Goal: Information Seeking & Learning: Learn about a topic

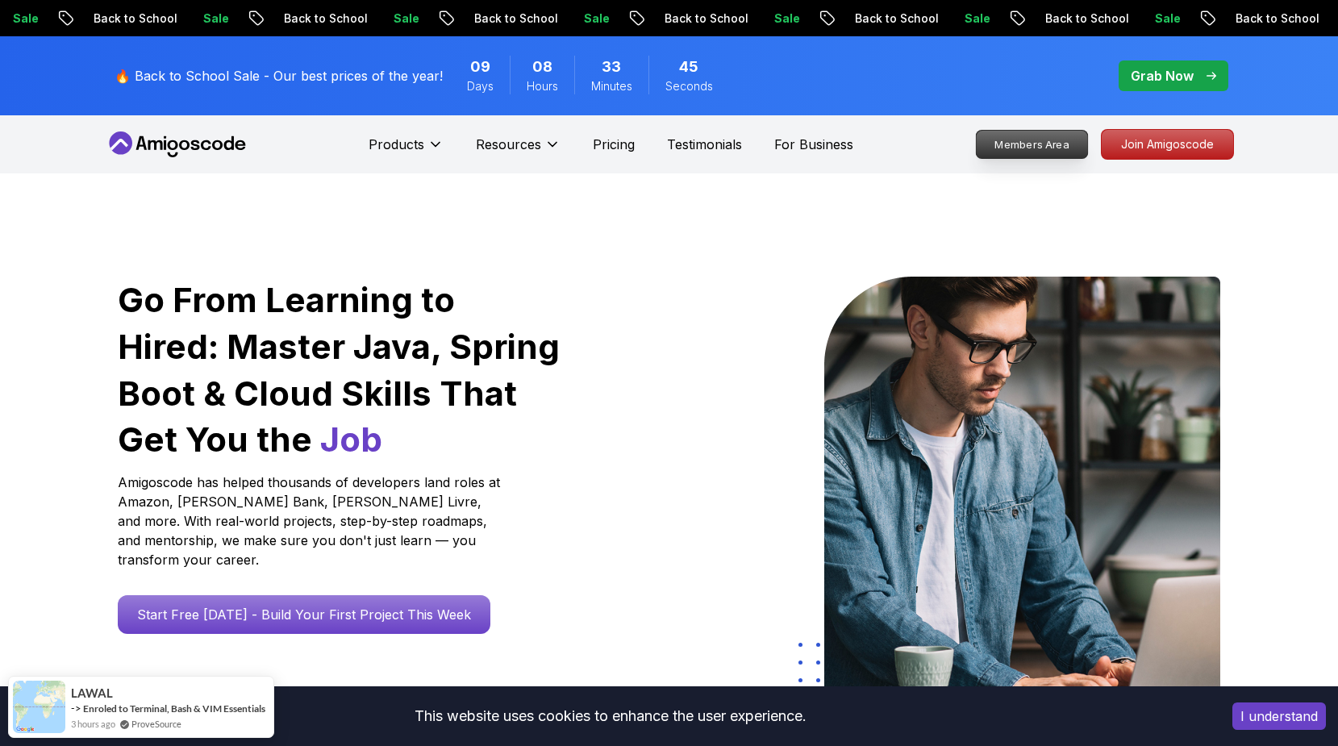
click at [1056, 150] on p "Members Area" at bounding box center [1031, 144] width 111 height 27
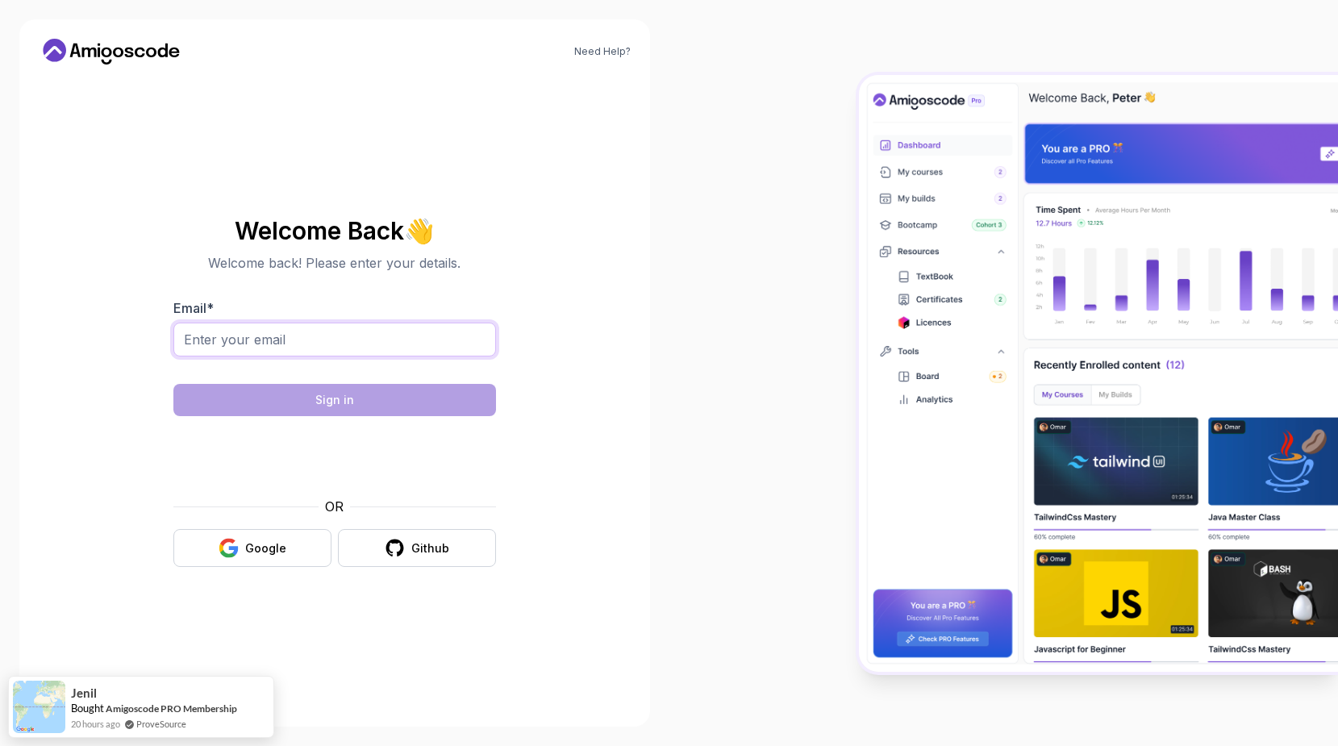
type input "[PERSON_NAME][EMAIL_ADDRESS][DOMAIN_NAME]"
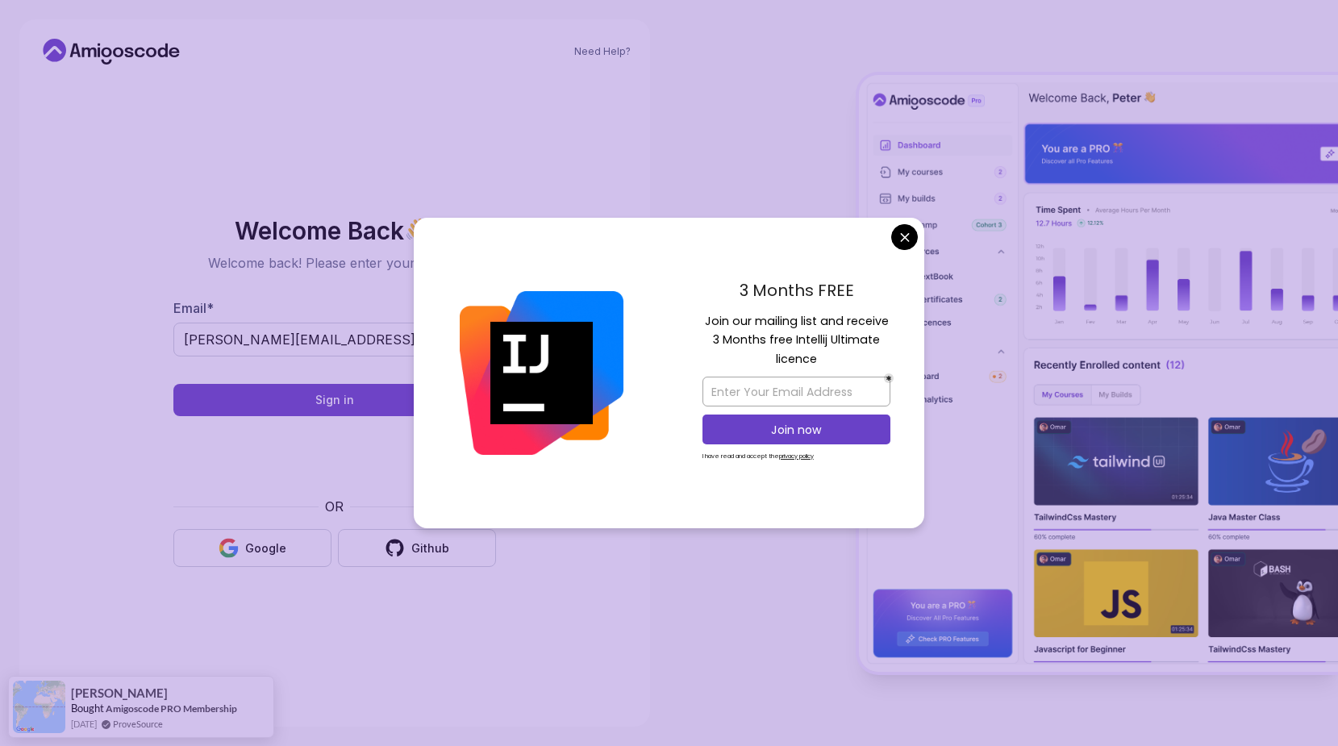
click at [908, 242] on body "Need Help? Welcome Back 👋 Welcome back! Please enter your details. Email * [PER…" at bounding box center [669, 373] width 1338 height 746
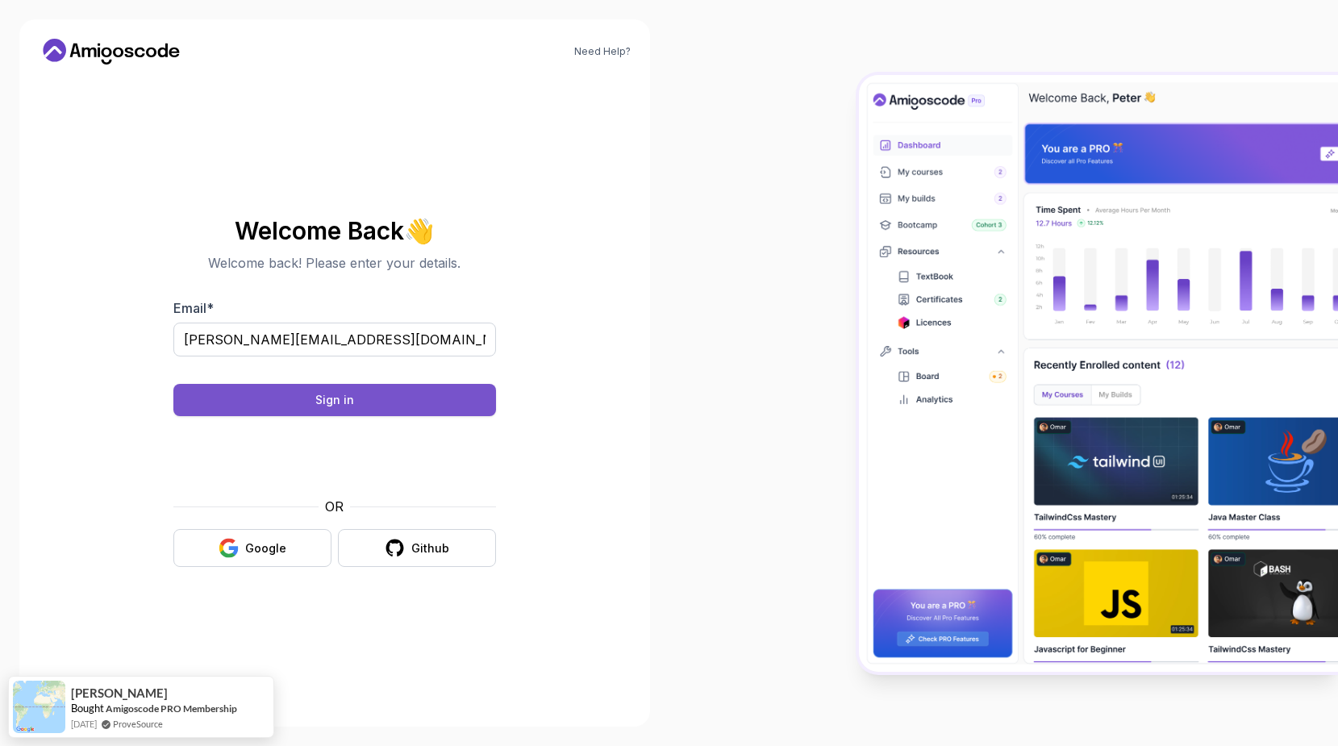
click at [322, 393] on div "Sign in" at bounding box center [334, 400] width 39 height 16
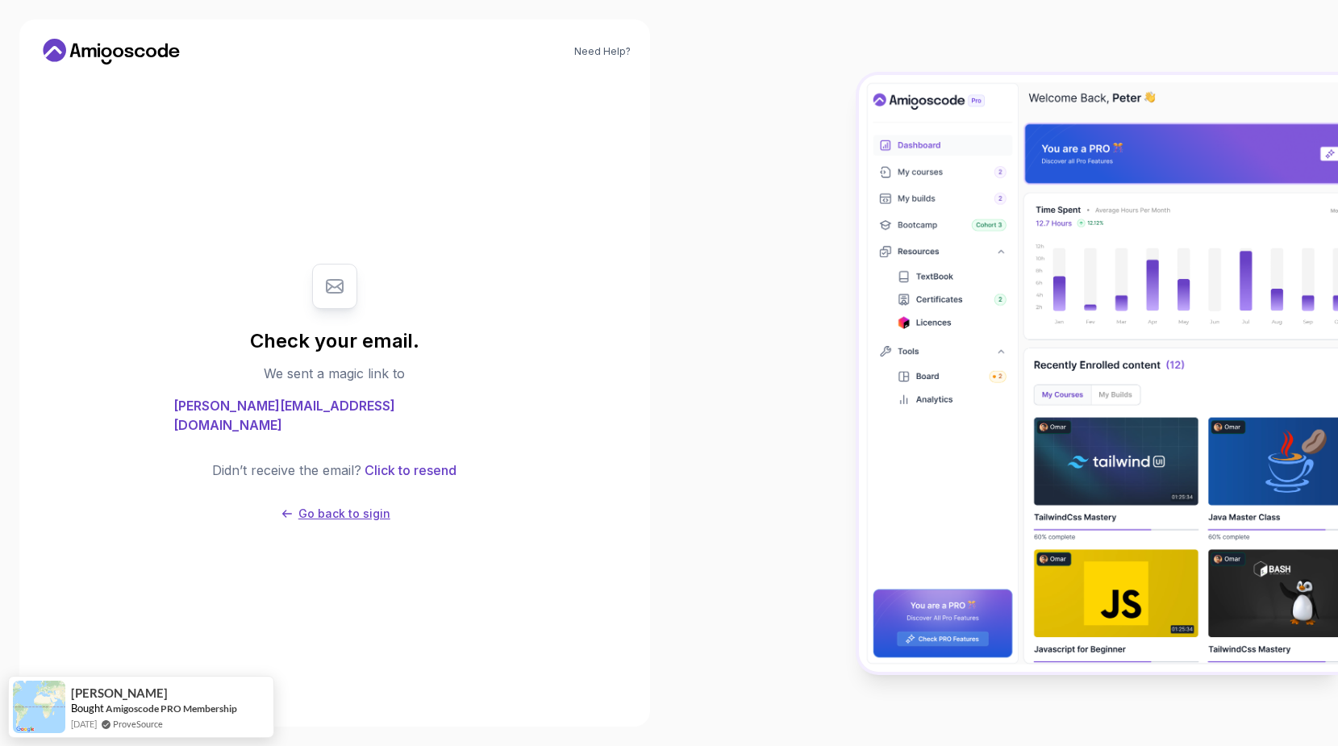
click at [320, 506] on p "Go back to sigin" at bounding box center [344, 514] width 92 height 16
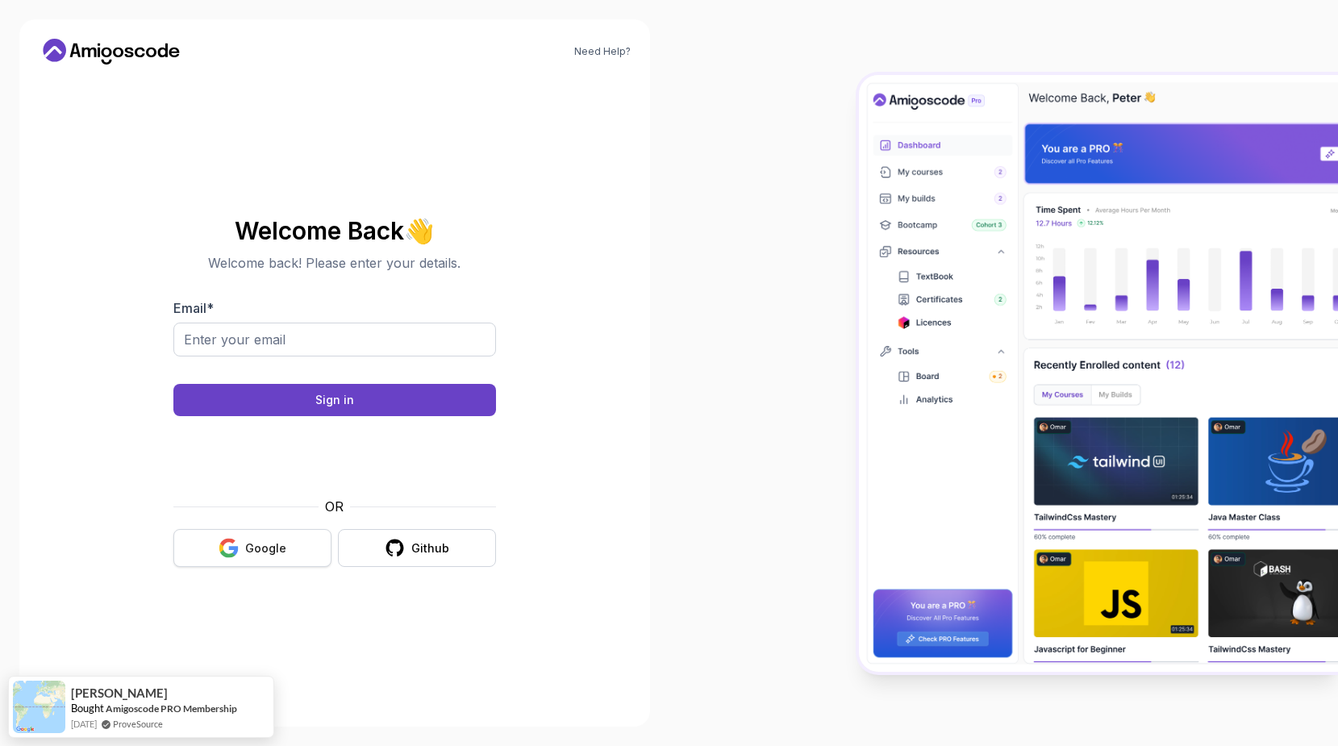
click at [253, 543] on div "Google" at bounding box center [265, 548] width 41 height 16
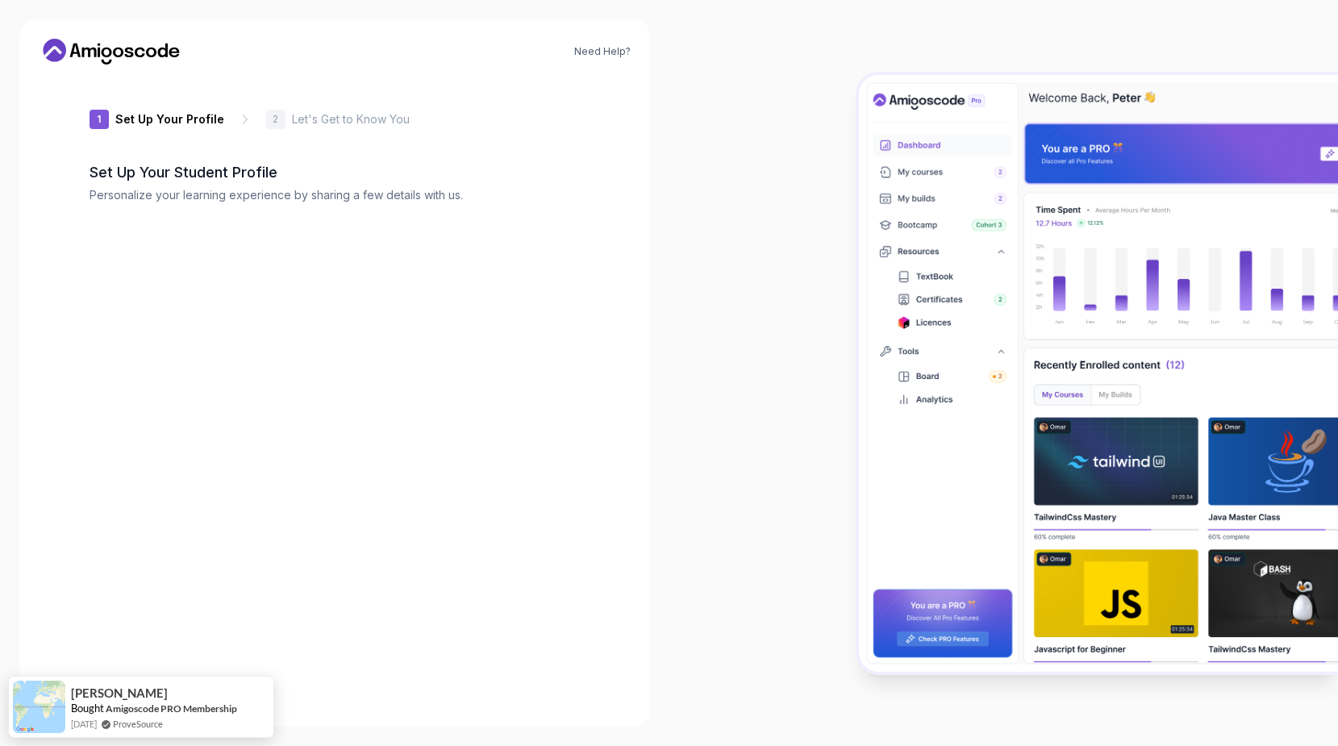
type input "briskbearc7c6f"
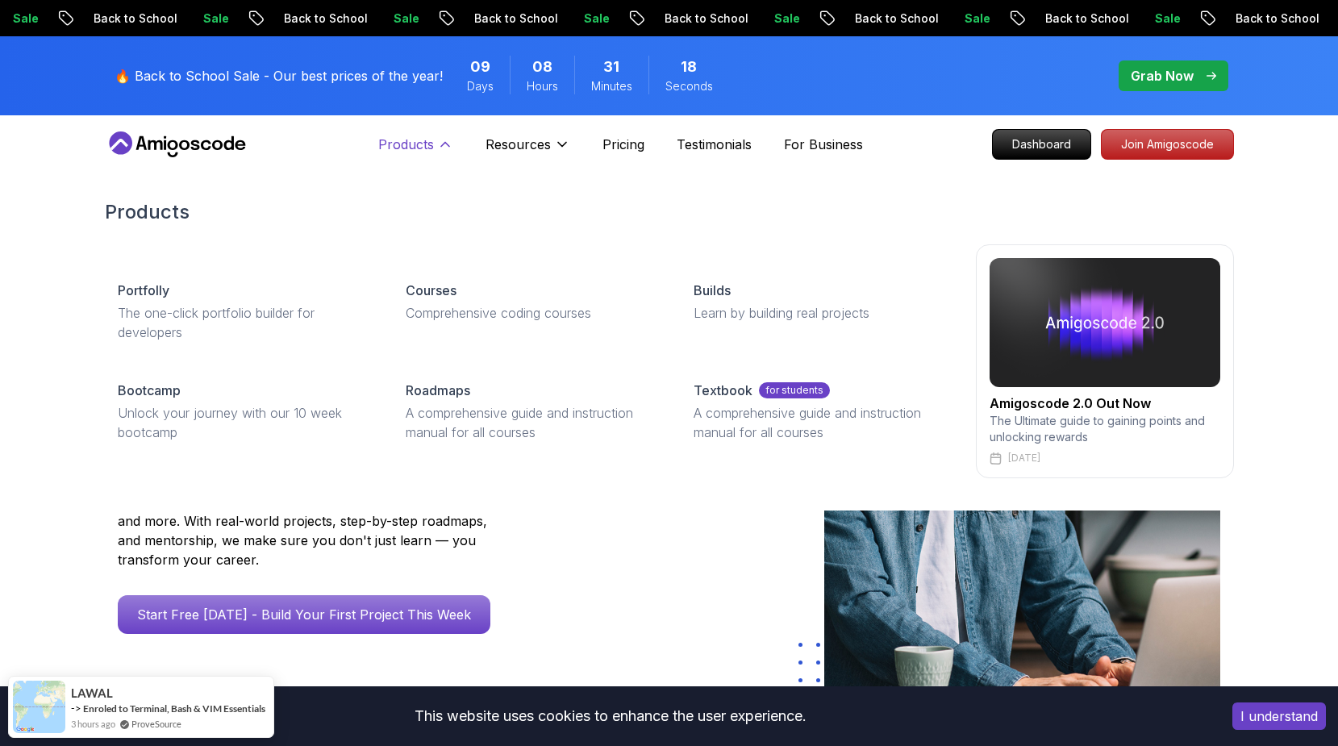
click at [417, 144] on p "Products" at bounding box center [406, 144] width 56 height 19
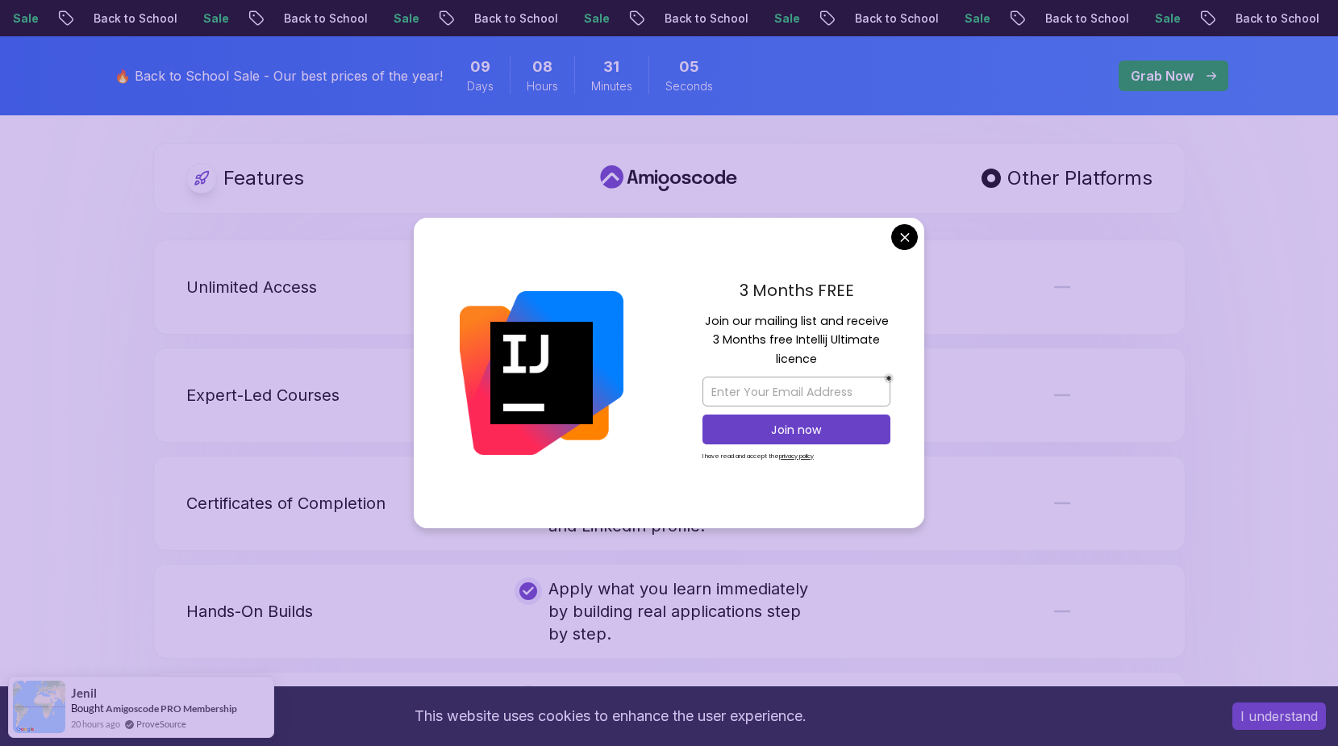
scroll to position [3111, 0]
click at [902, 232] on body "Sale Back to School Sale Back to School Sale Back to School Sale Back to School…" at bounding box center [669, 336] width 1338 height 6894
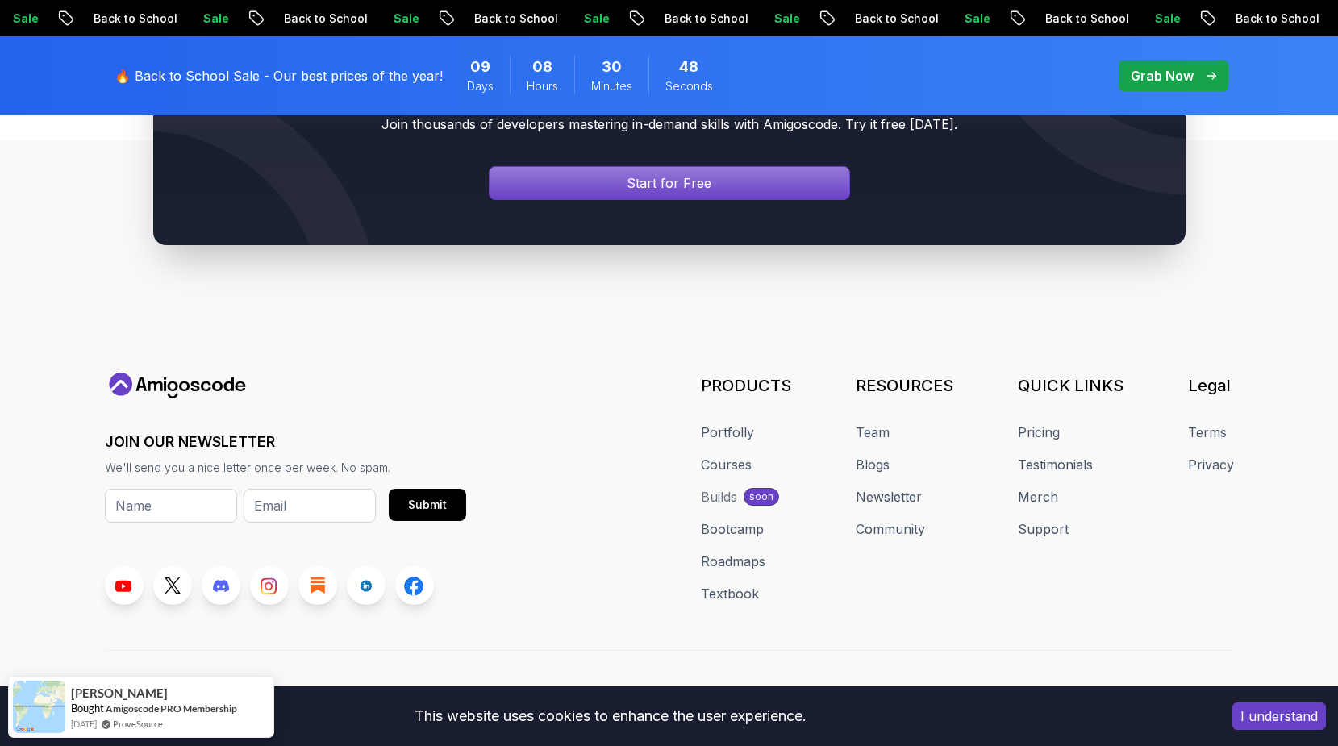
scroll to position [6107, 0]
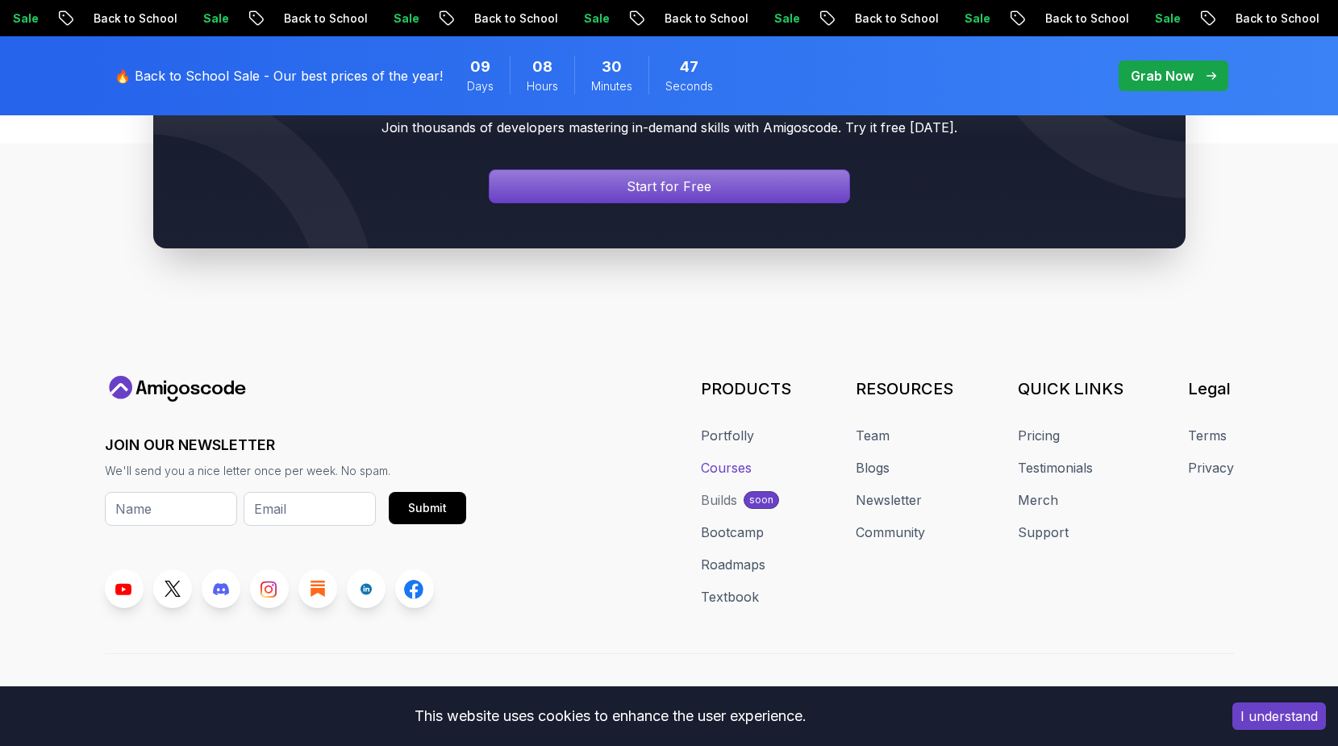
click at [743, 458] on link "Courses" at bounding box center [726, 467] width 51 height 19
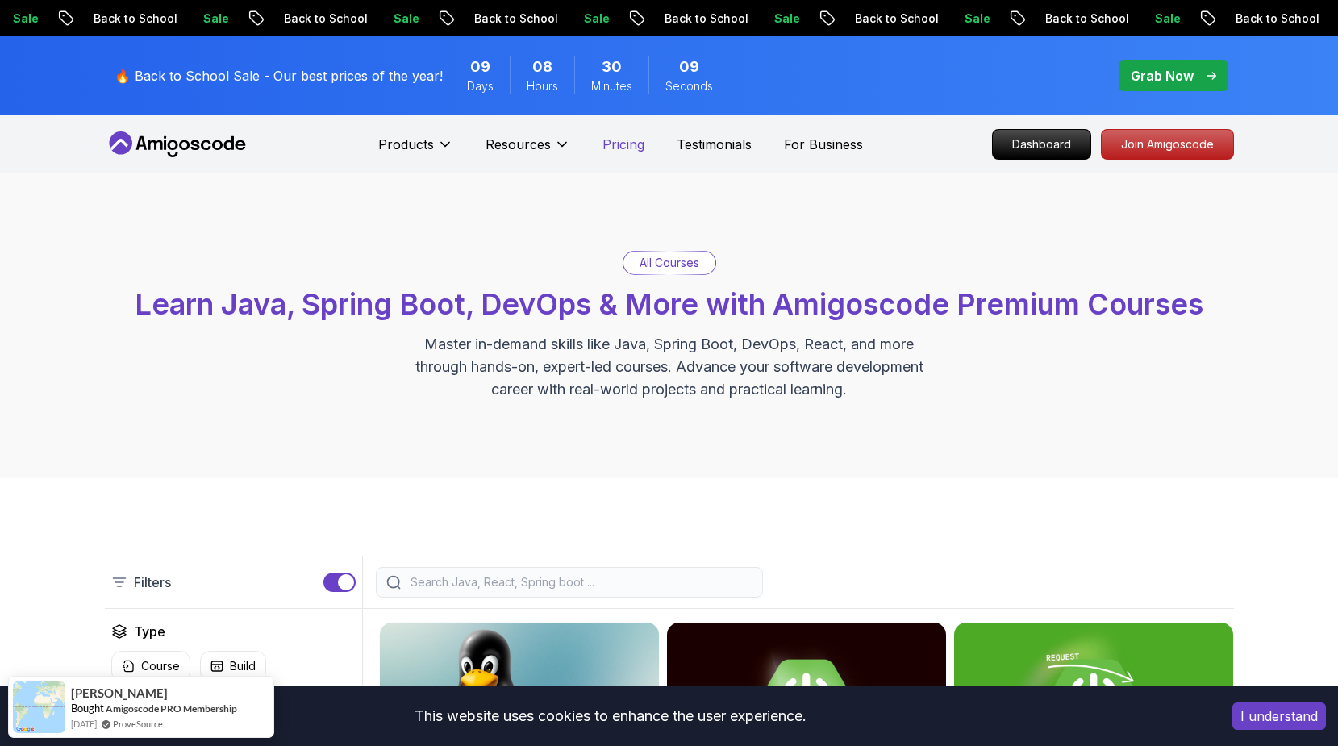
click at [634, 139] on p "Pricing" at bounding box center [623, 144] width 42 height 19
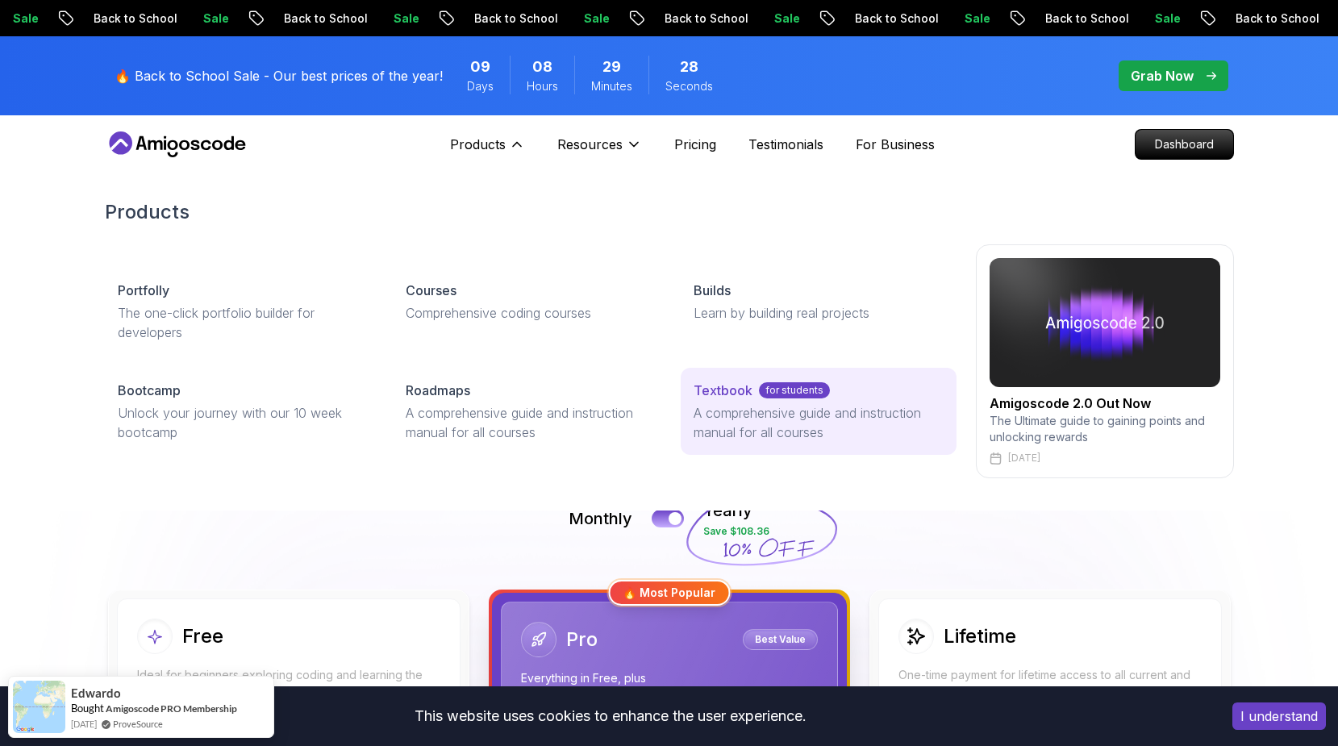
click at [718, 396] on p "Textbook" at bounding box center [722, 390] width 59 height 19
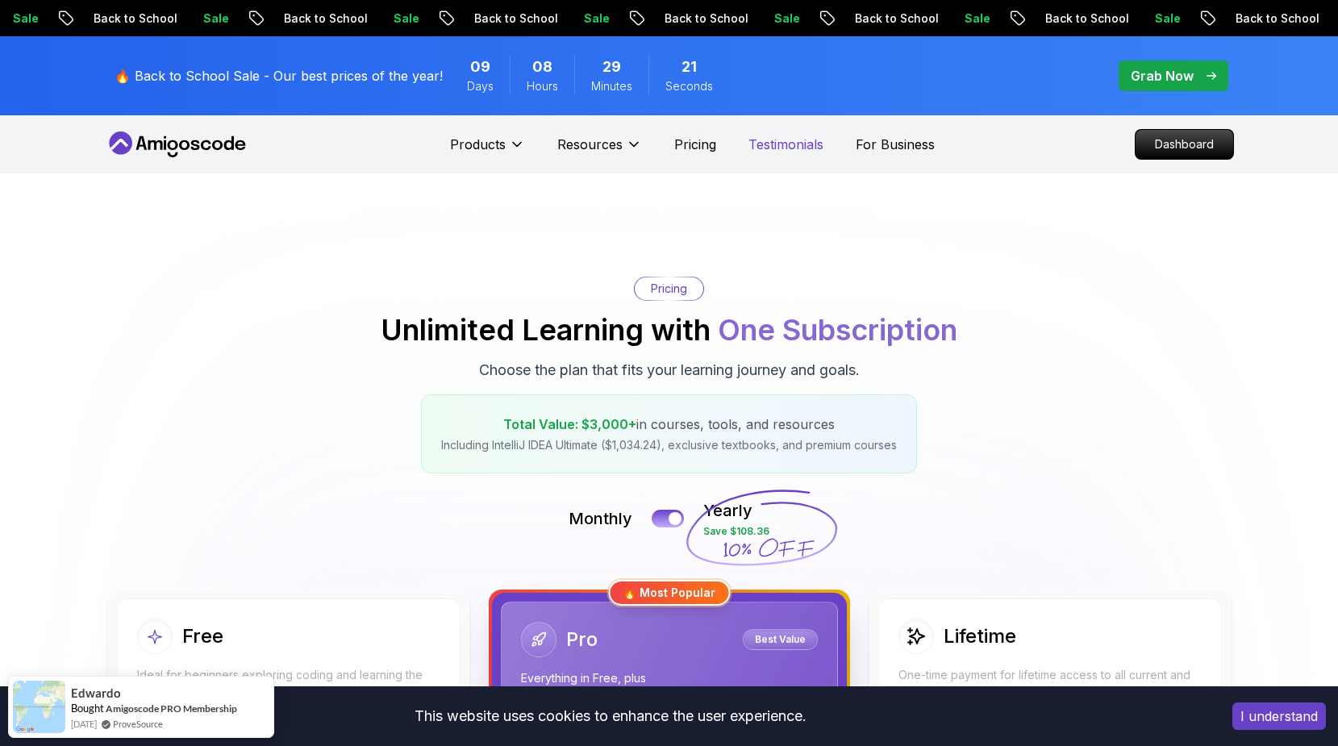
click at [814, 144] on p "Testimonials" at bounding box center [785, 144] width 75 height 19
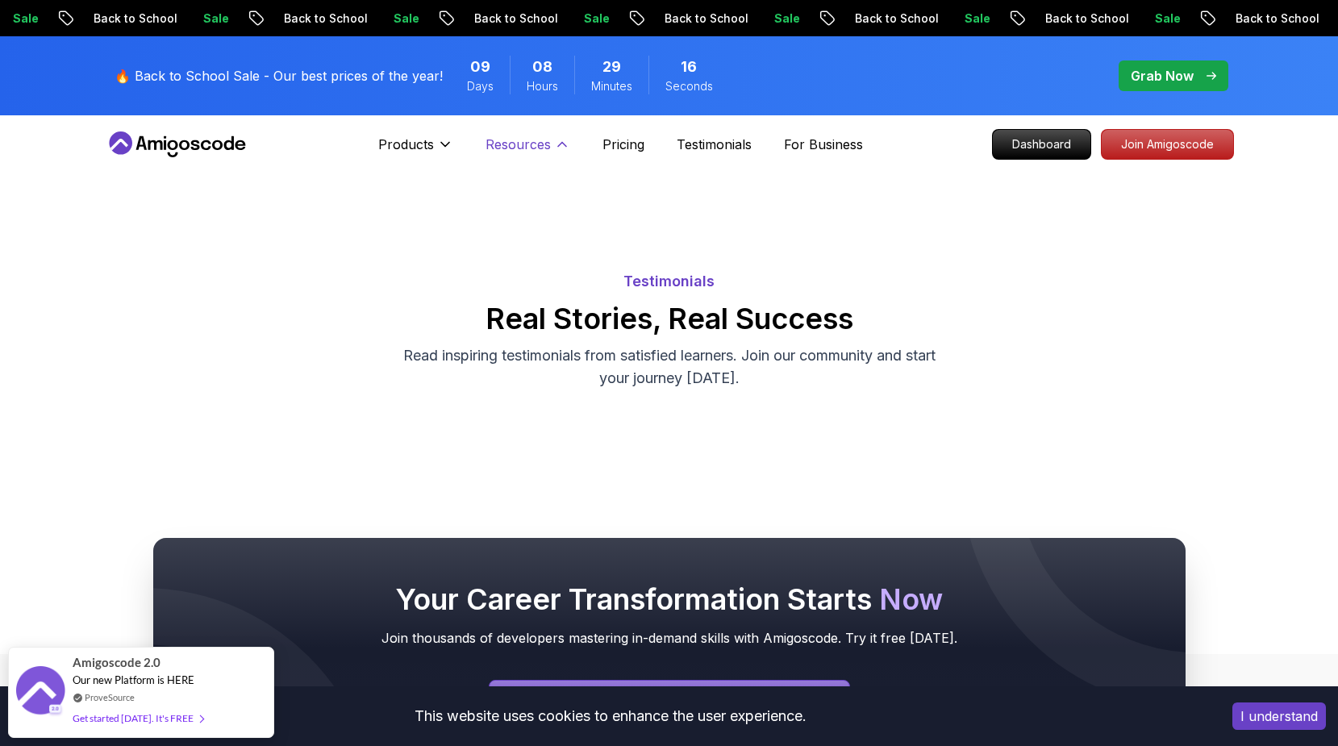
click at [509, 146] on p "Resources" at bounding box center [517, 144] width 65 height 19
click at [508, 154] on button "Resources" at bounding box center [527, 151] width 85 height 32
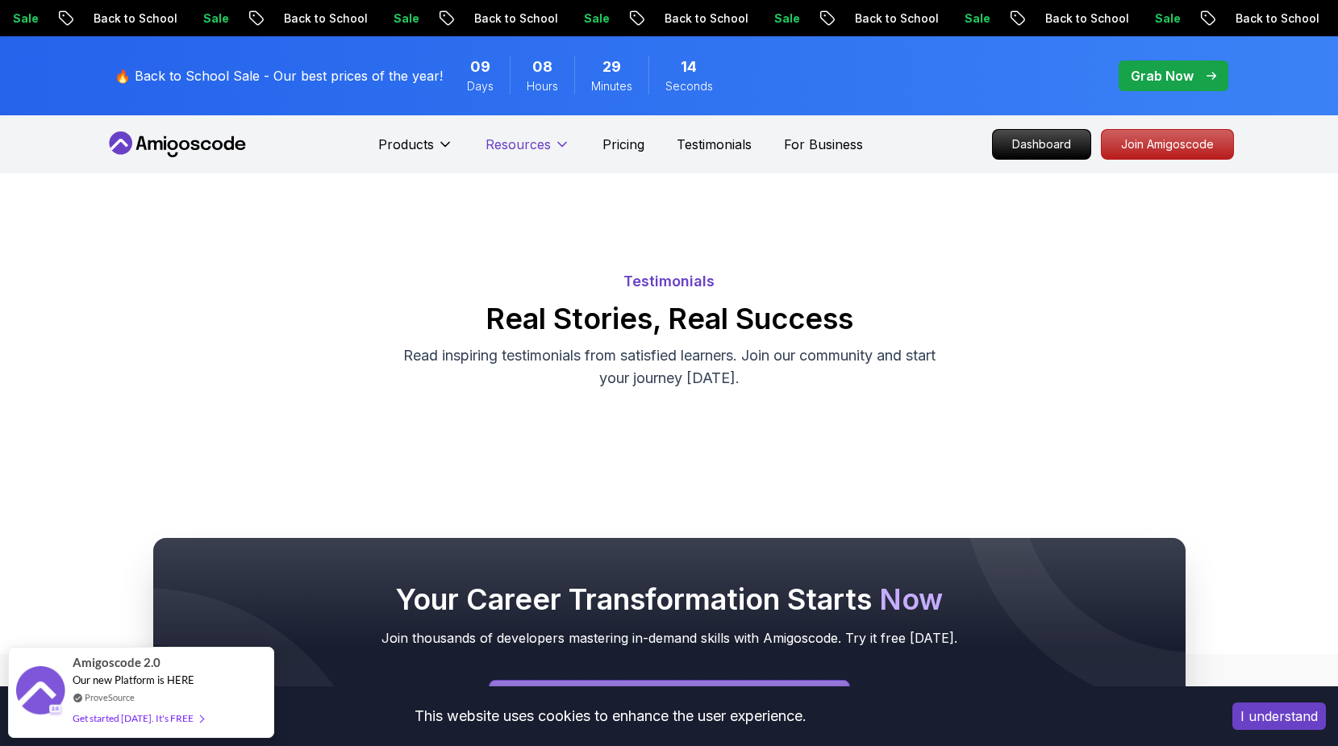
click at [508, 154] on button "Resources" at bounding box center [527, 151] width 85 height 32
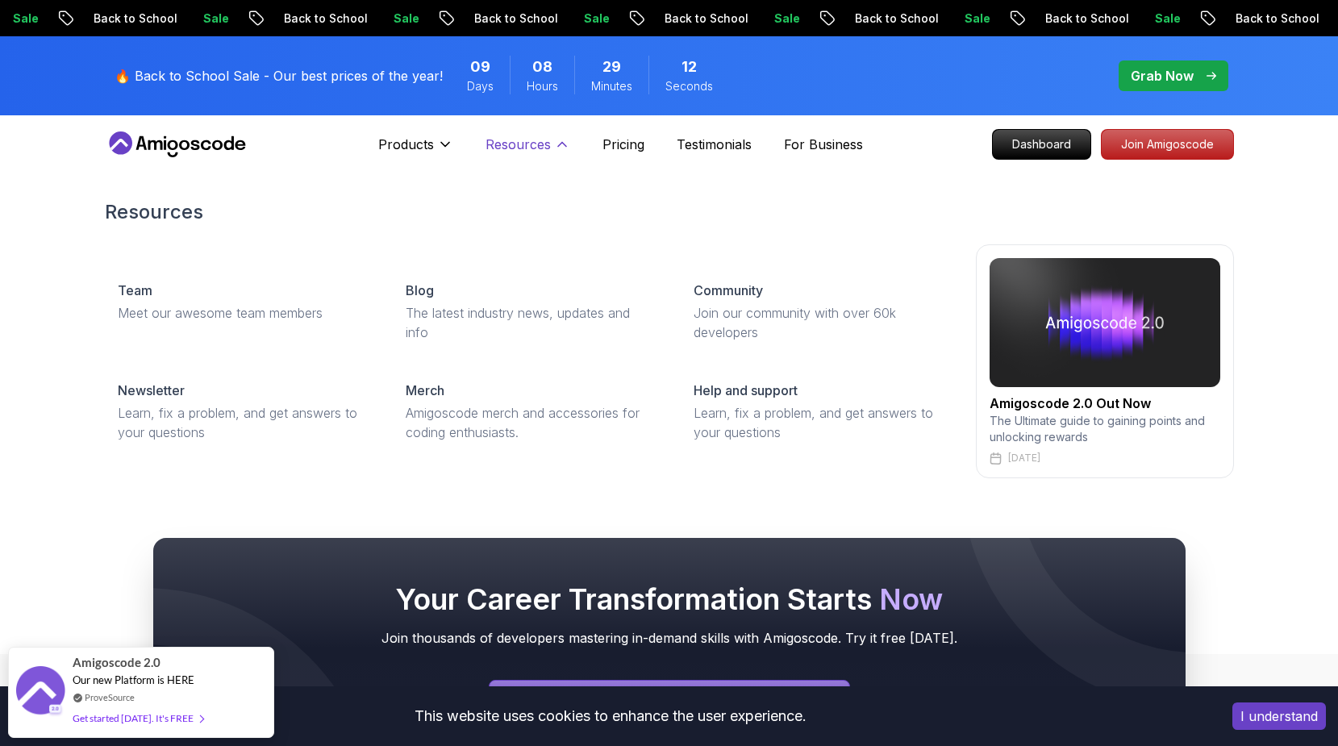
click at [508, 154] on button "Resources" at bounding box center [527, 151] width 85 height 32
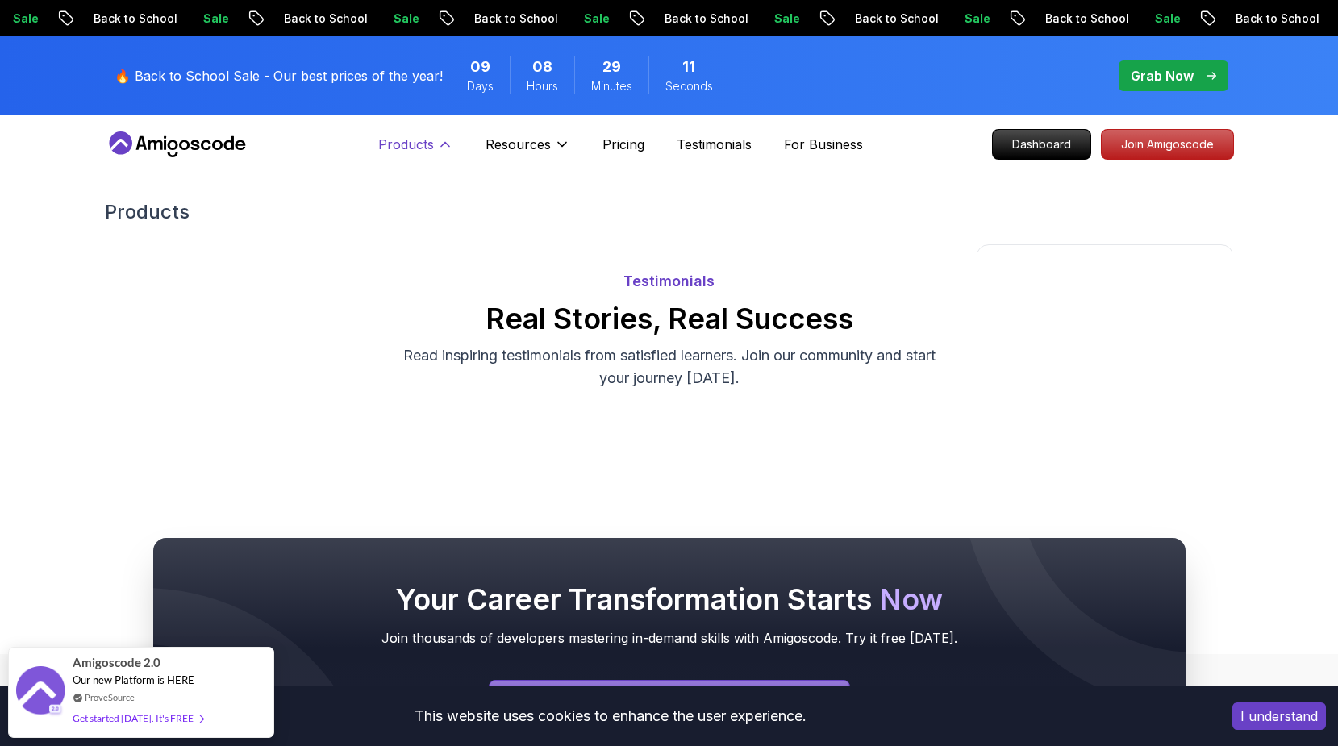
click at [422, 145] on p "Products" at bounding box center [406, 144] width 56 height 19
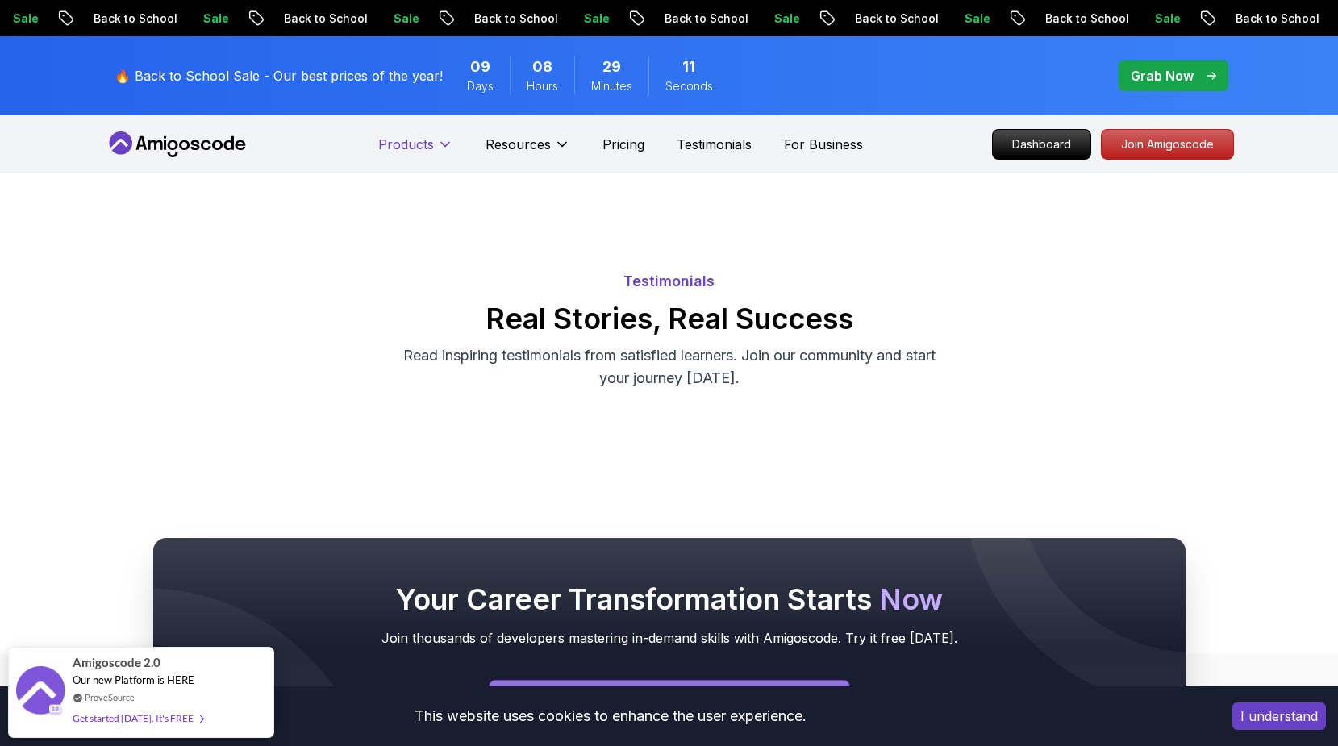
click at [422, 145] on p "Products" at bounding box center [406, 144] width 56 height 19
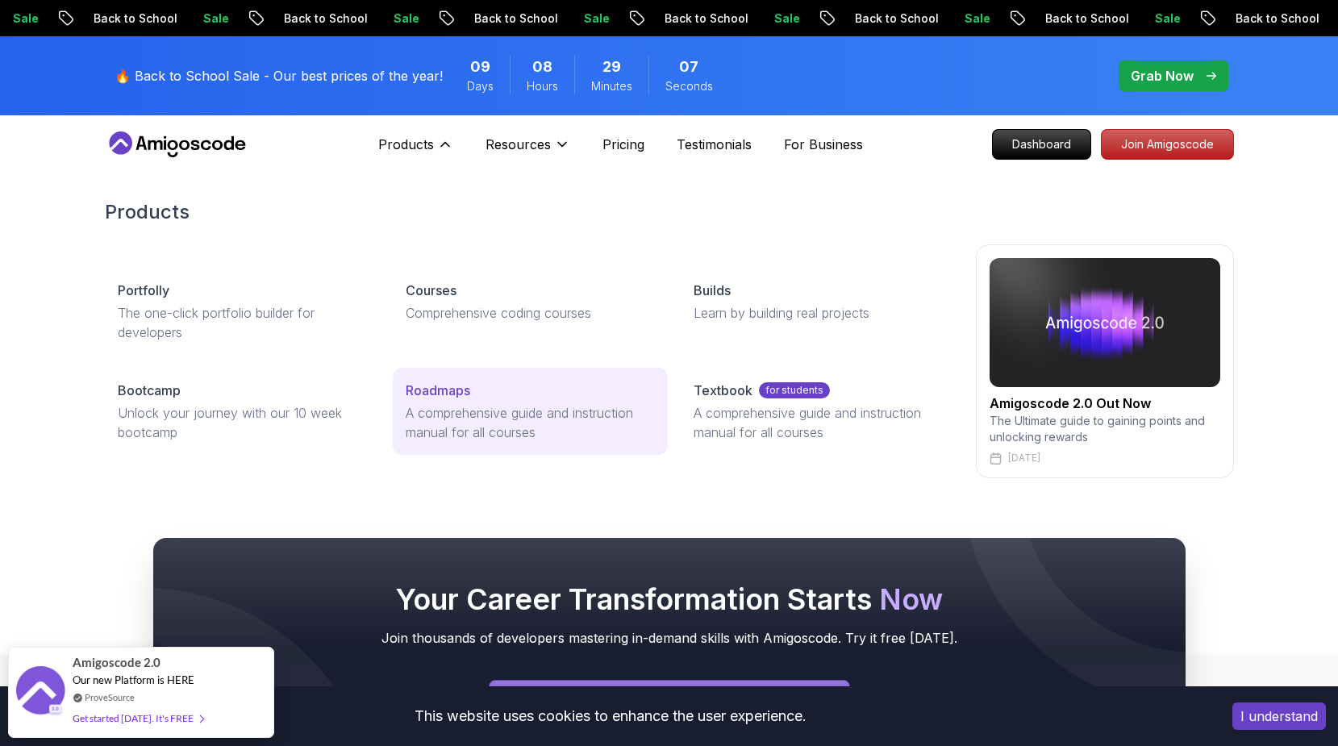
click at [481, 397] on div "Roadmaps" at bounding box center [530, 390] width 249 height 19
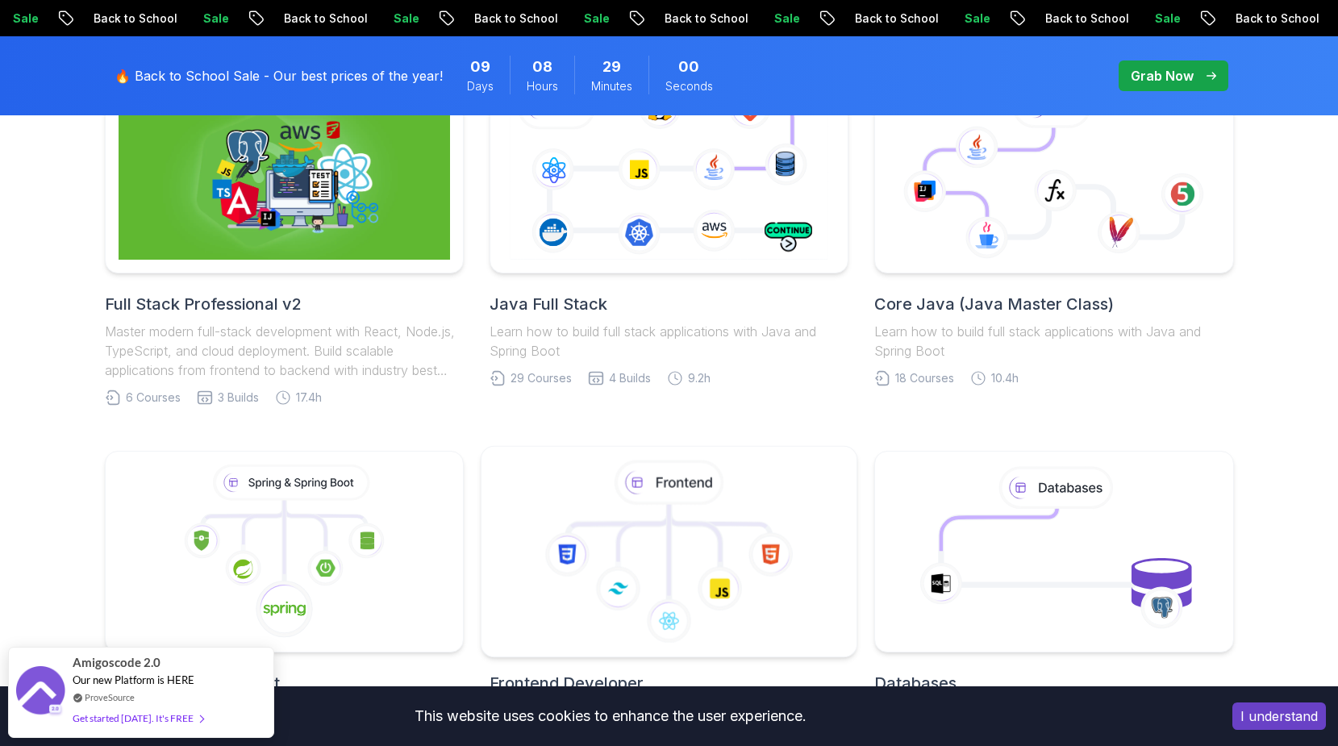
scroll to position [432, 0]
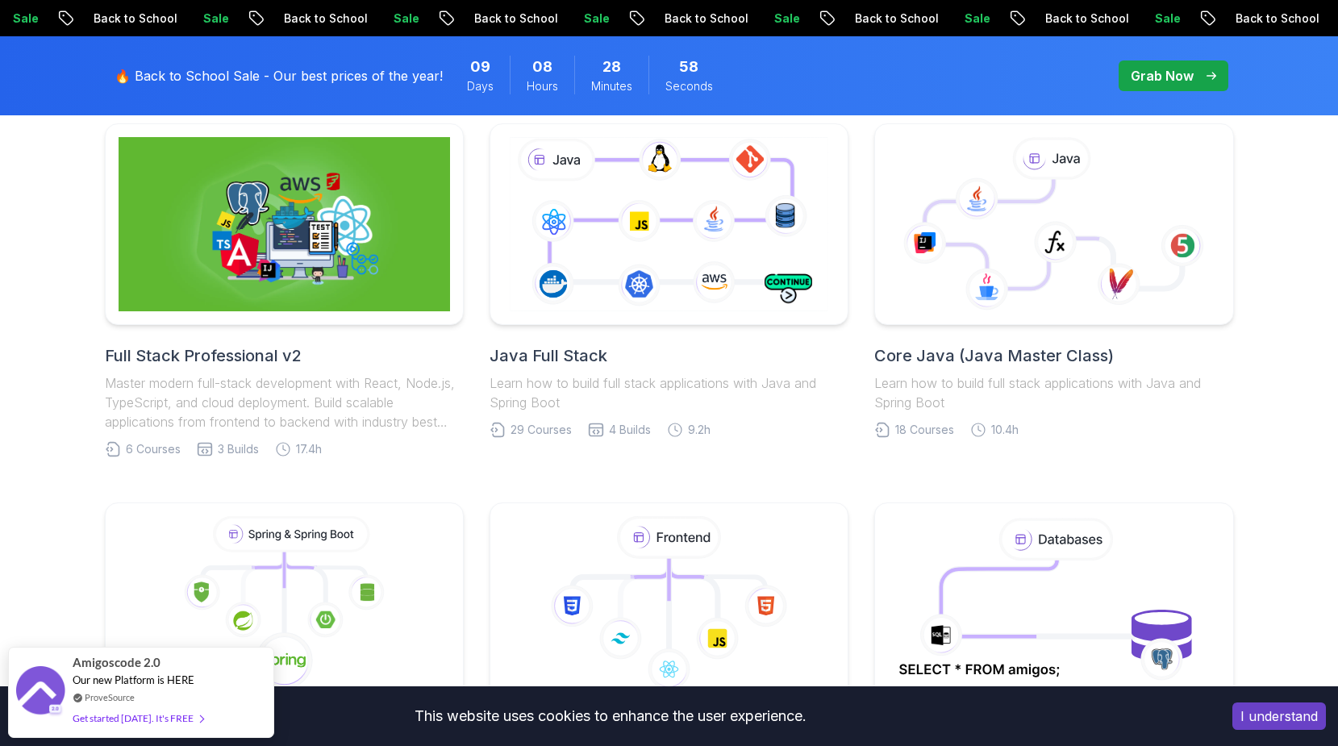
click at [218, 356] on h2 "Full Stack Professional v2" at bounding box center [284, 355] width 359 height 23
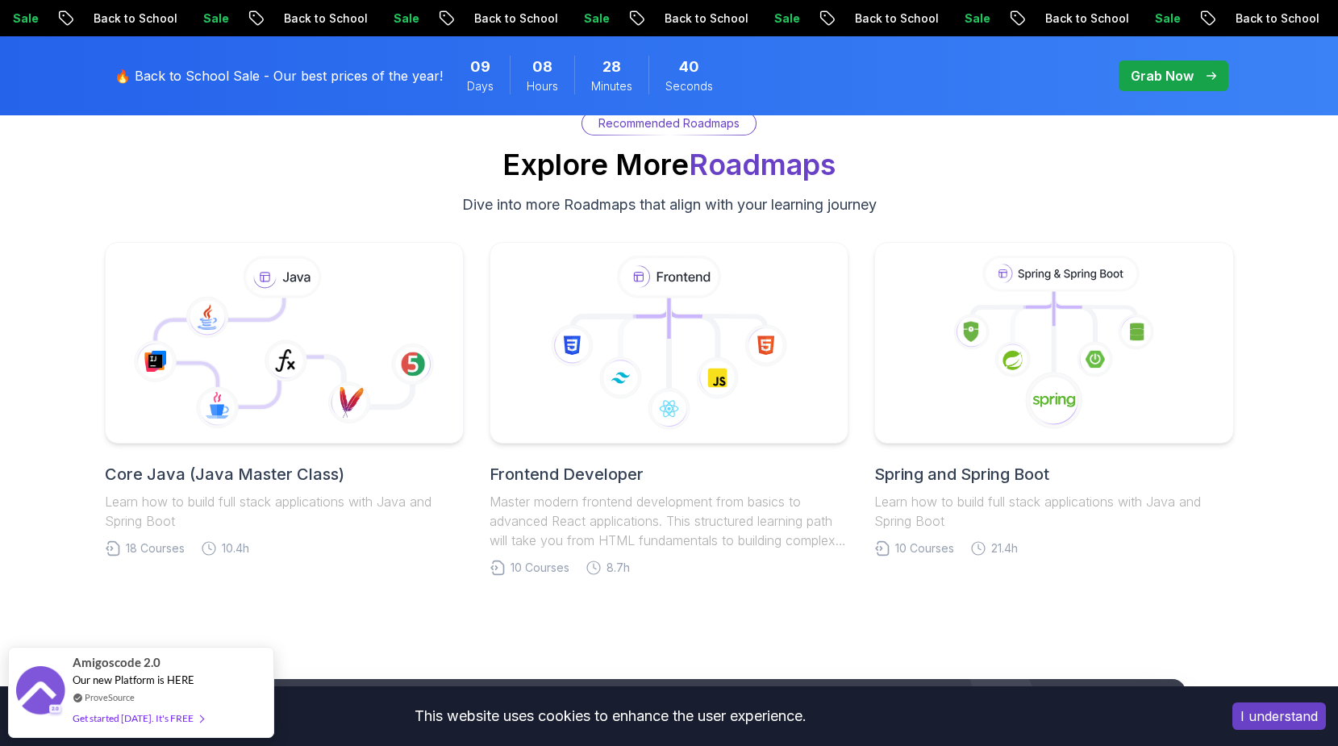
scroll to position [3505, 0]
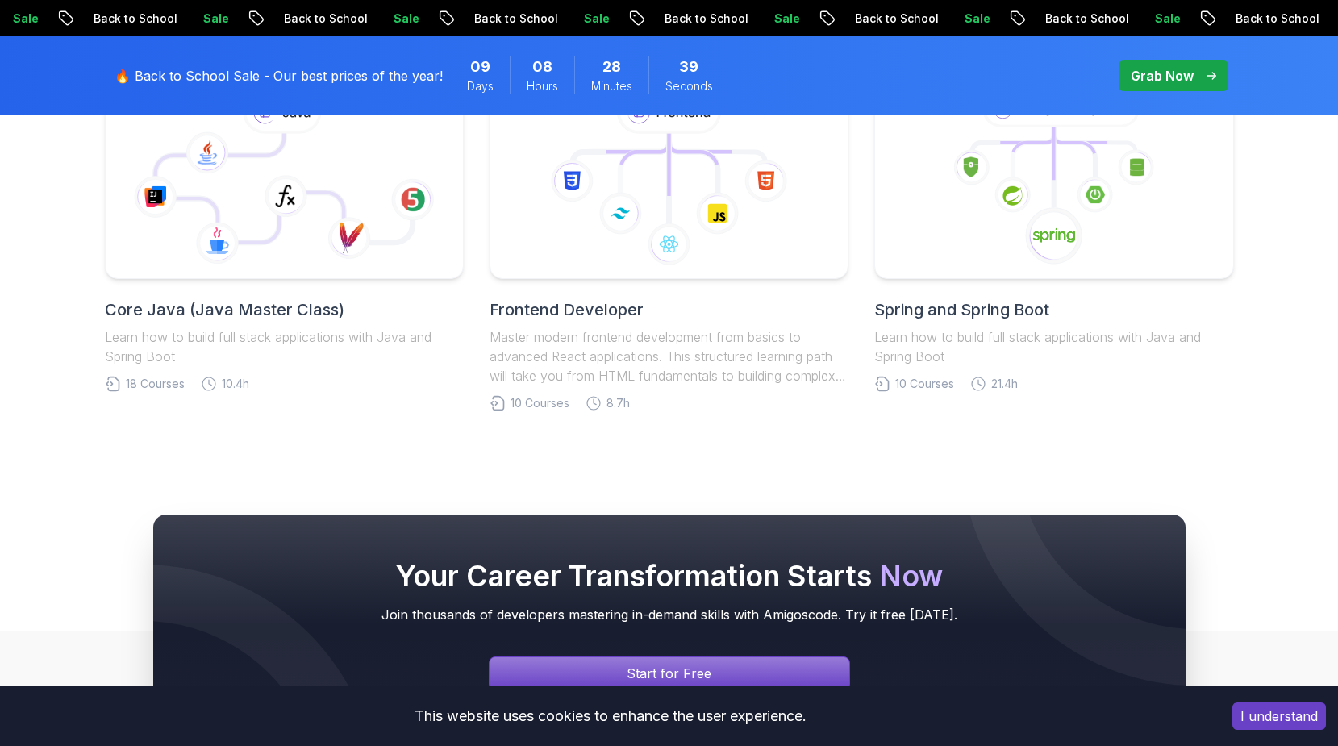
click at [609, 316] on h2 "Frontend Developer" at bounding box center [668, 309] width 359 height 23
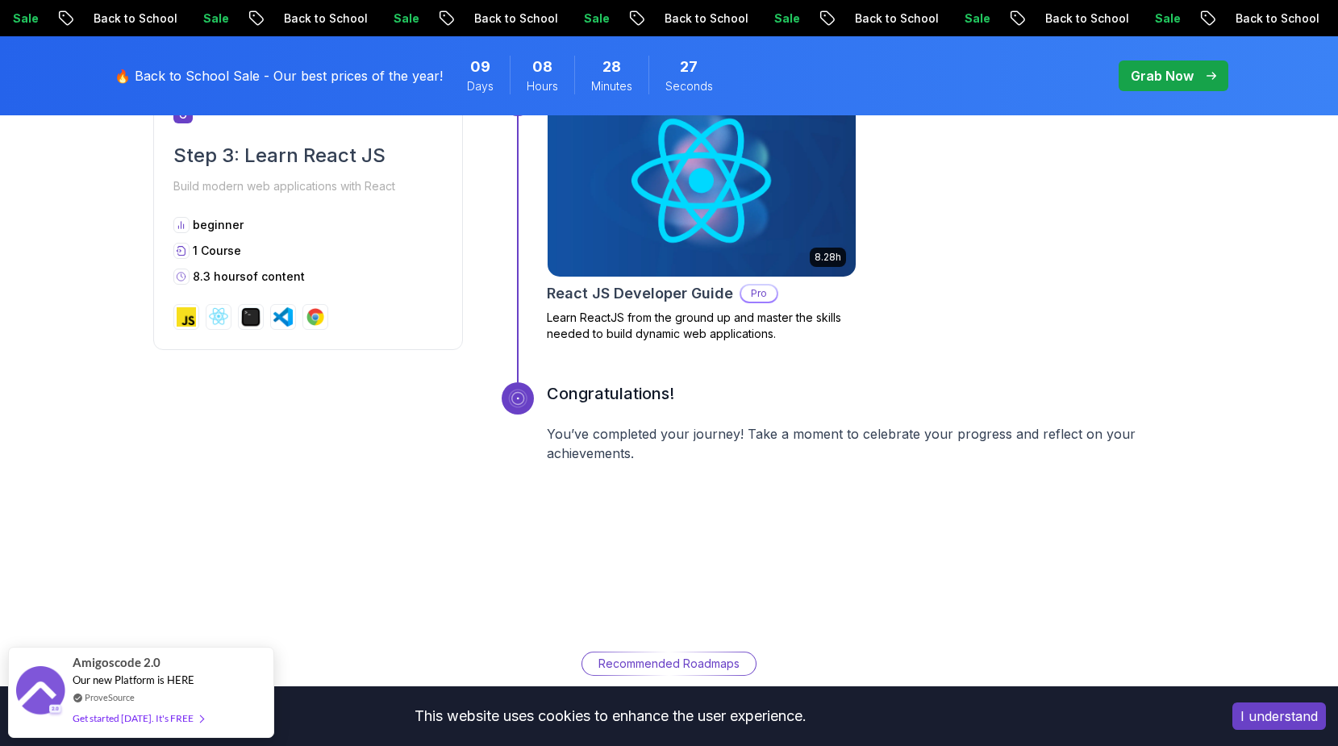
click at [567, 377] on div "6 8.28h React JS Developer Guide Pro Learn ReactJS from the ground up and maste…" at bounding box center [843, 233] width 684 height 298
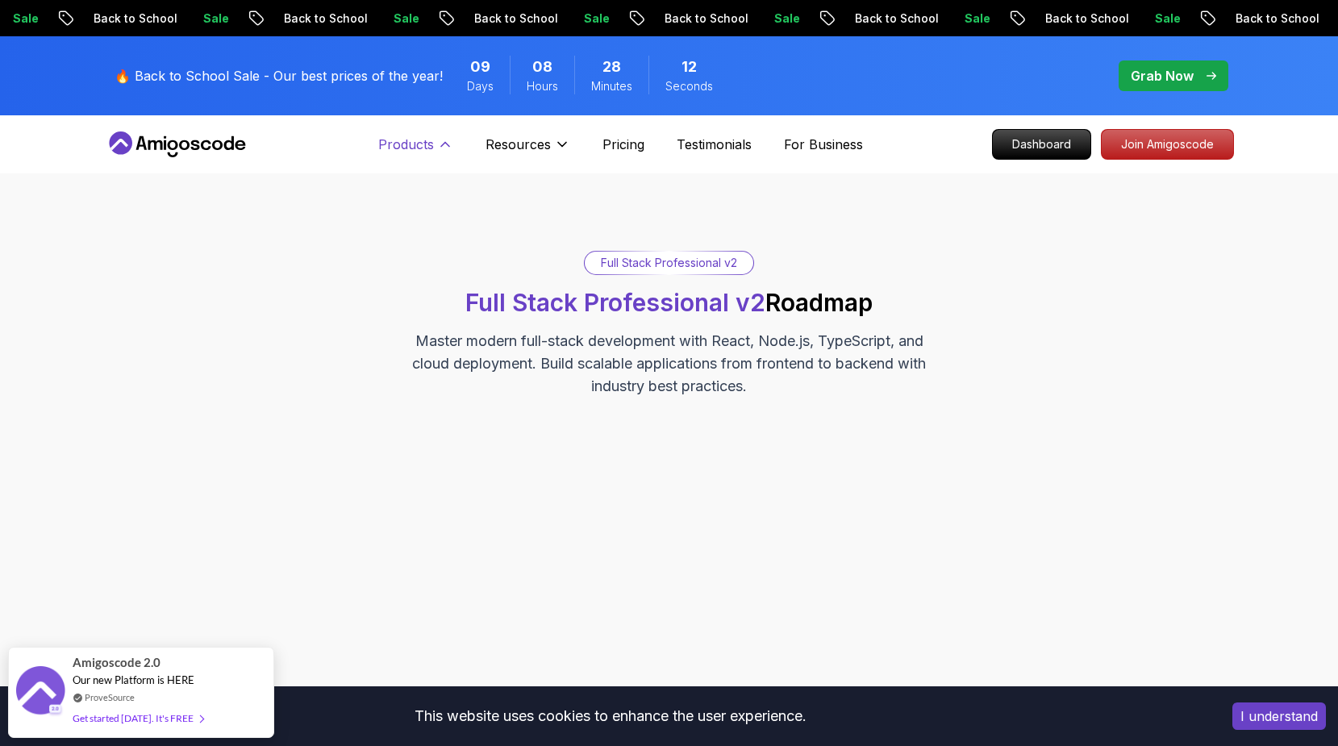
click at [406, 152] on p "Products" at bounding box center [406, 144] width 56 height 19
click at [431, 148] on p "Products" at bounding box center [406, 144] width 56 height 19
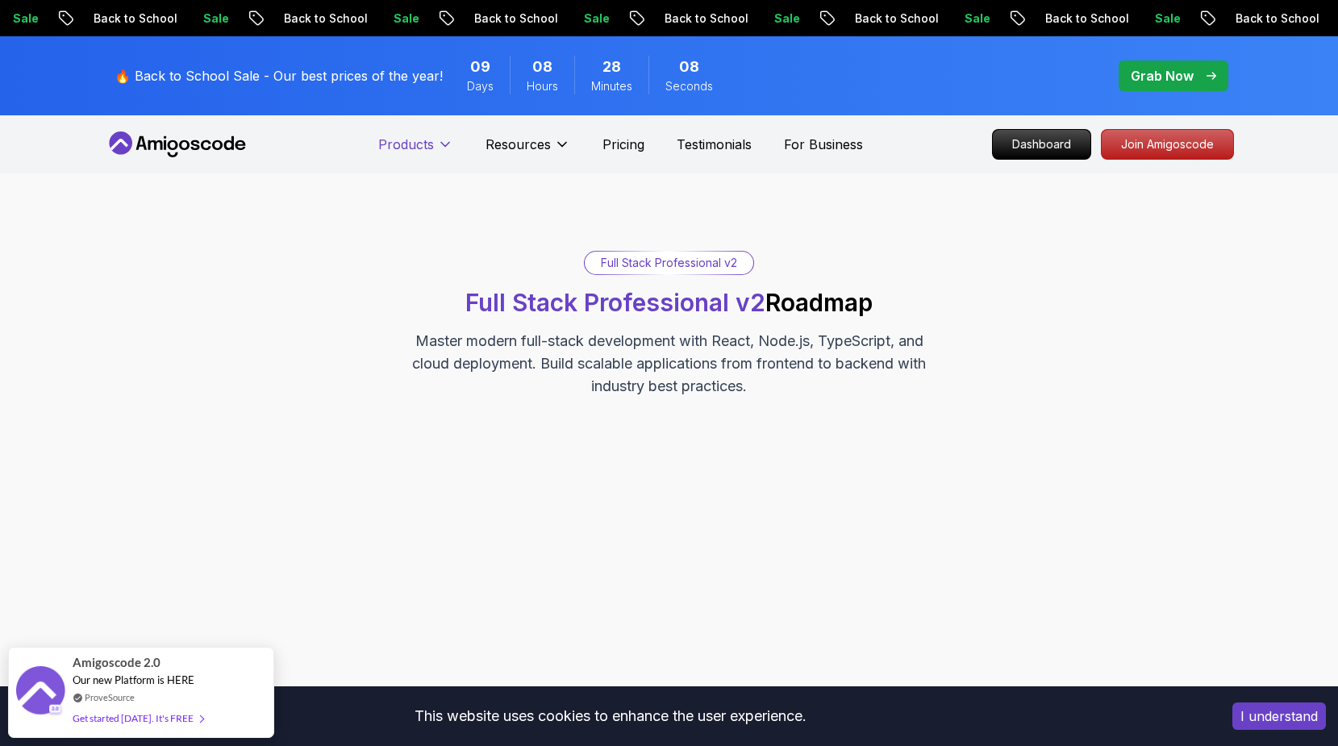
click at [431, 148] on p "Products" at bounding box center [406, 144] width 56 height 19
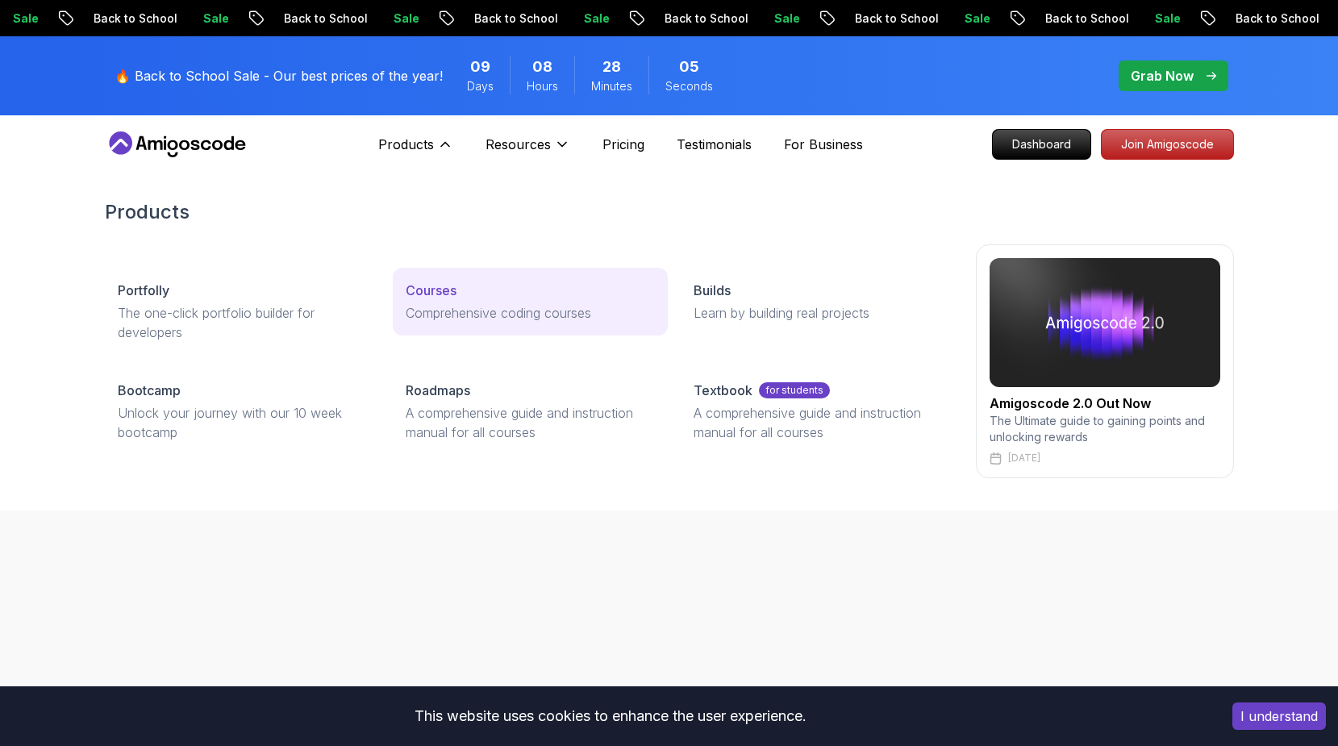
click at [452, 280] on link "Courses Comprehensive coding courses" at bounding box center [530, 302] width 275 height 68
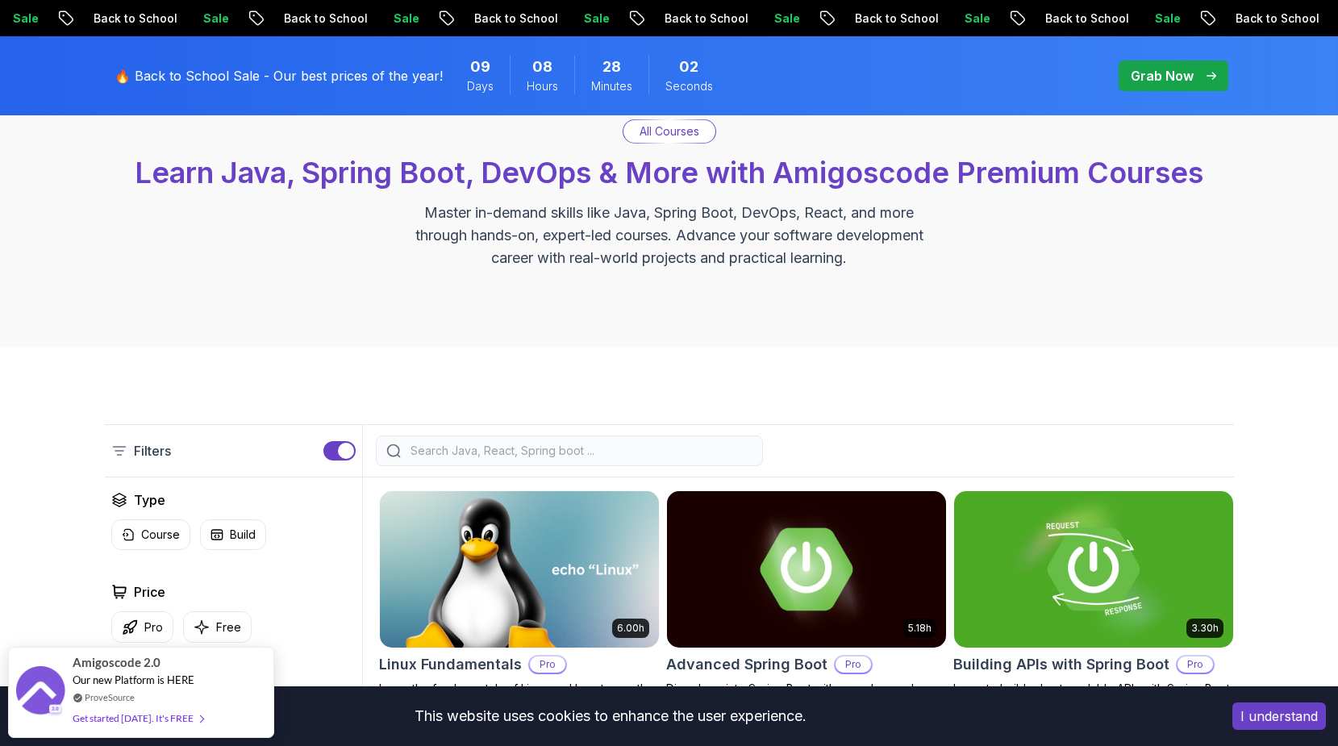
scroll to position [142, 0]
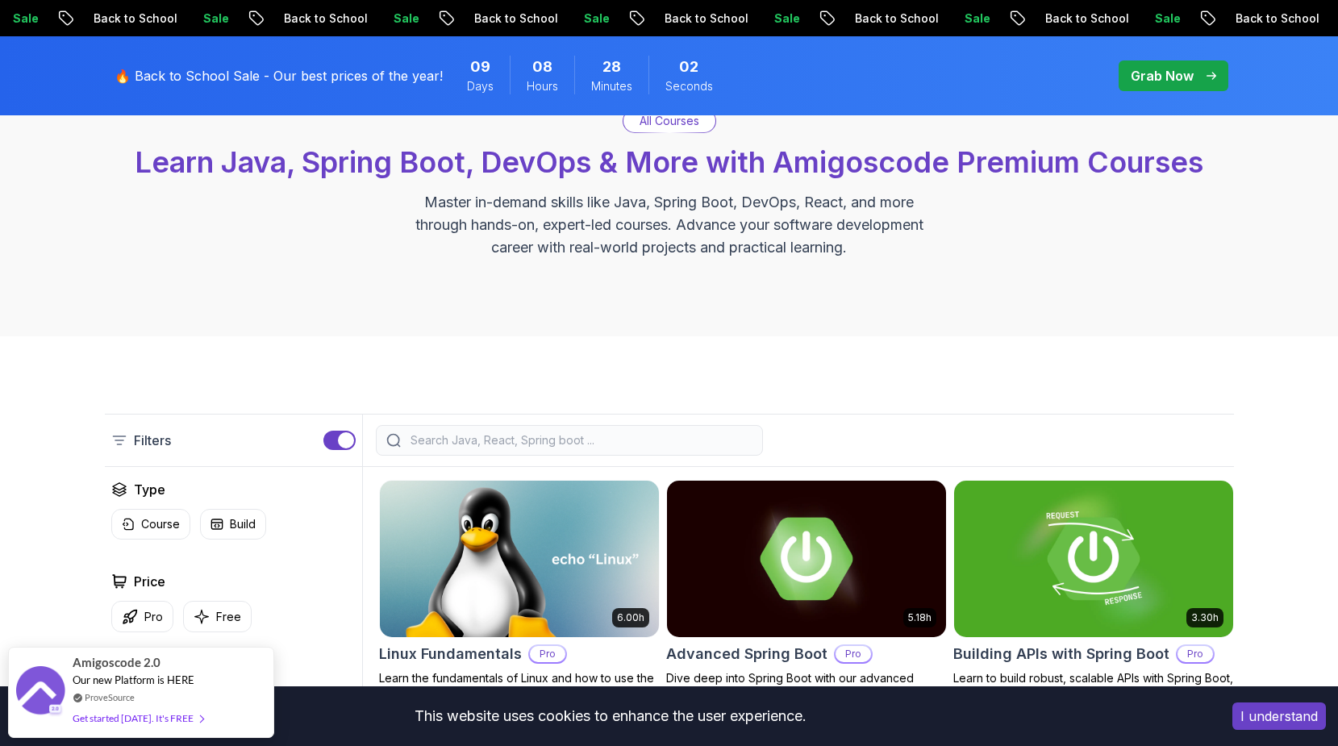
click at [457, 444] on input "search" at bounding box center [579, 440] width 345 height 16
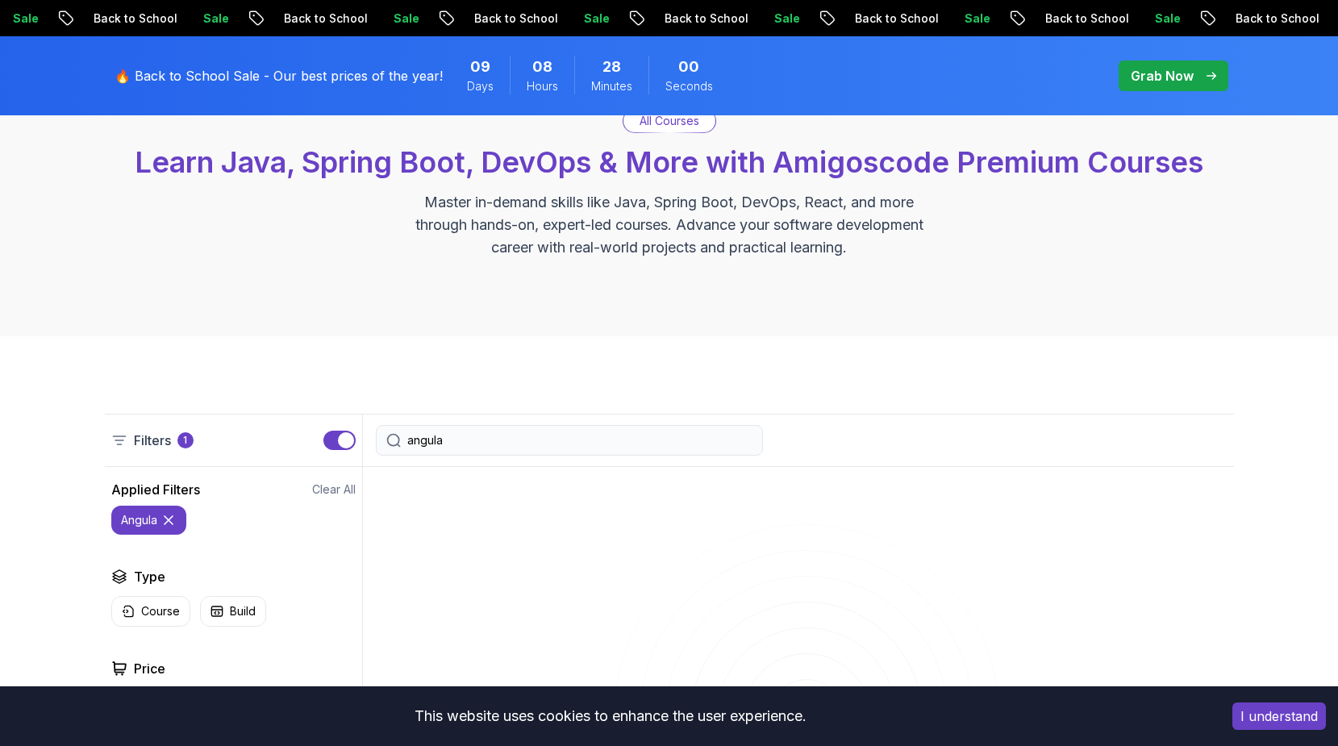
type input "angular"
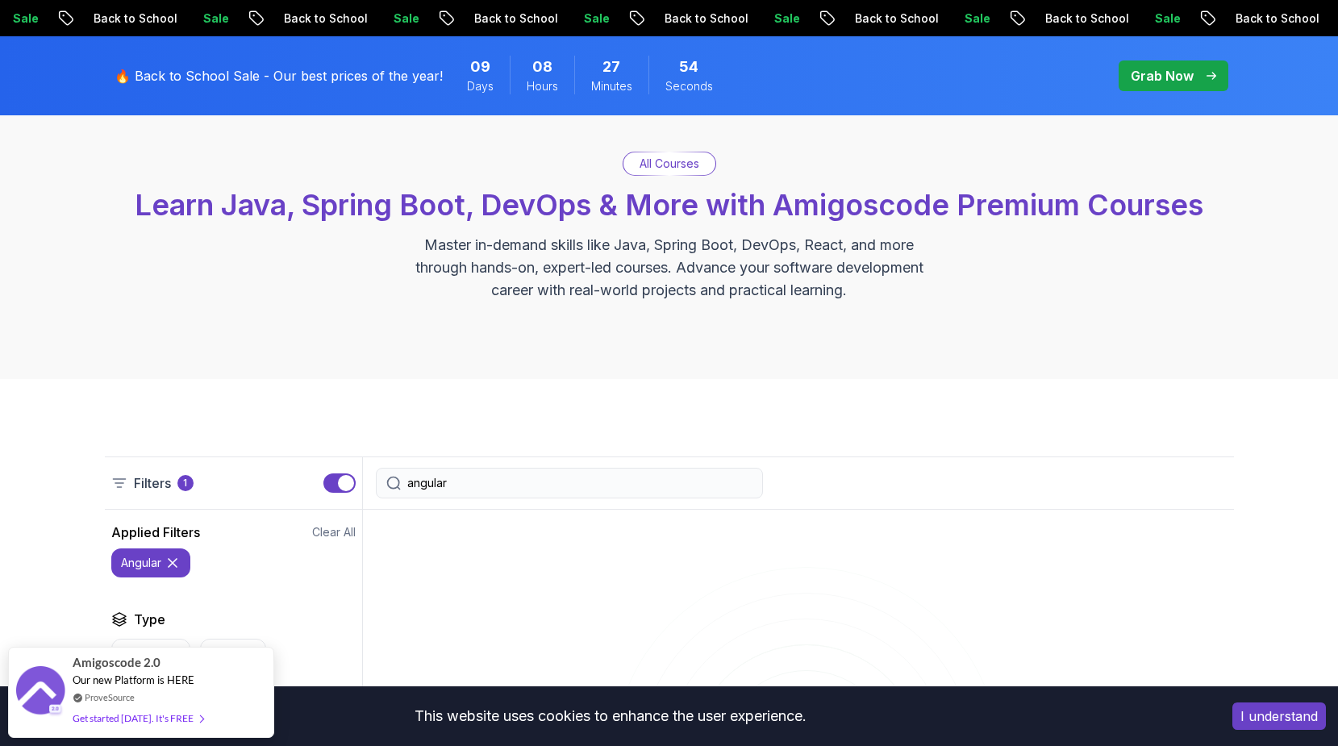
scroll to position [110, 0]
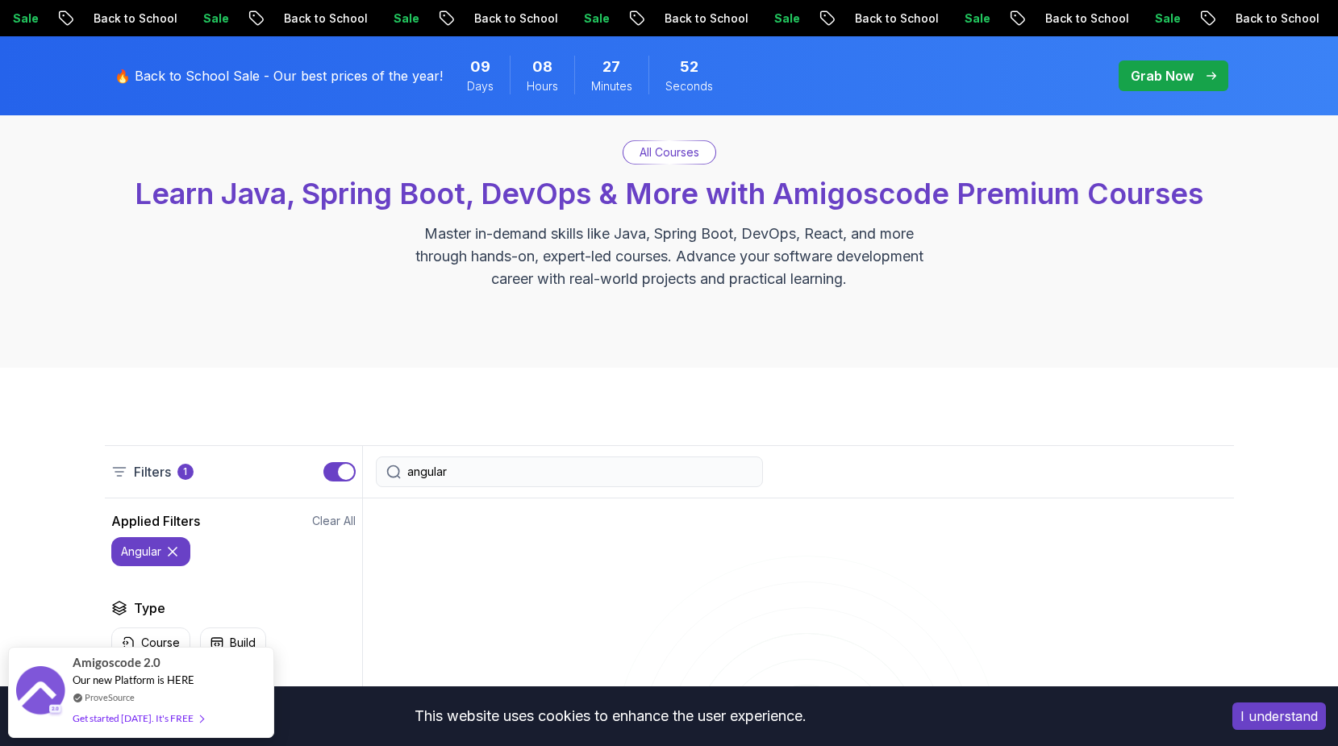
drag, startPoint x: 475, startPoint y: 468, endPoint x: 360, endPoint y: 467, distance: 114.5
click at [360, 467] on div "Filters 1 angular" at bounding box center [669, 471] width 1129 height 53
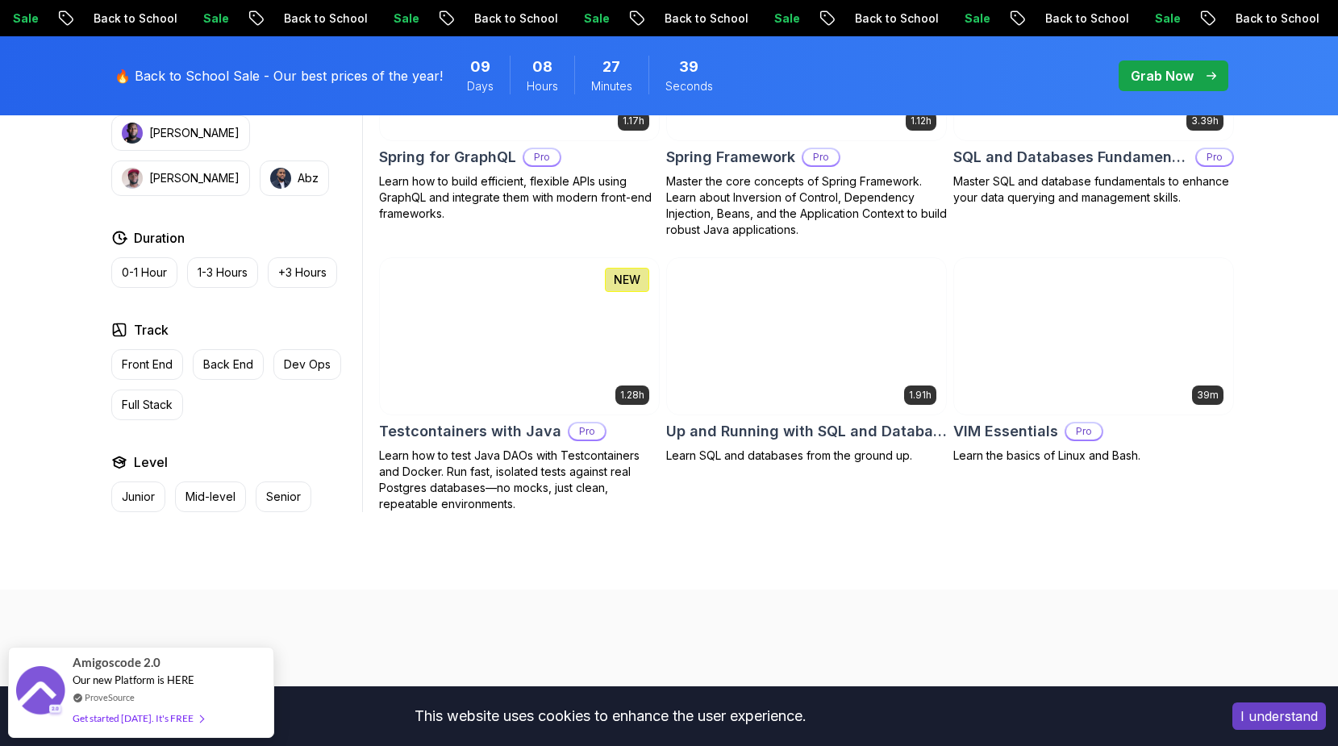
scroll to position [4228, 0]
